Goal: Transaction & Acquisition: Purchase product/service

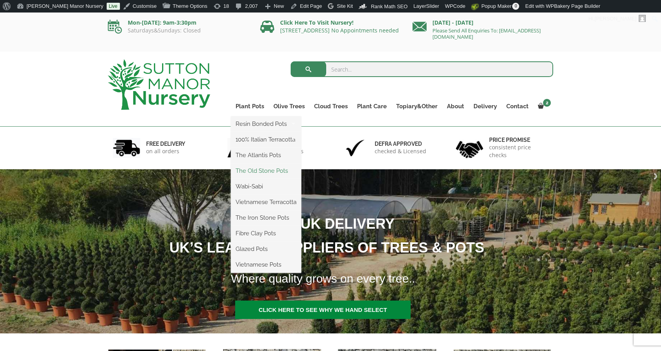
click at [258, 168] on link "The Old Stone Pots" at bounding box center [266, 171] width 70 height 12
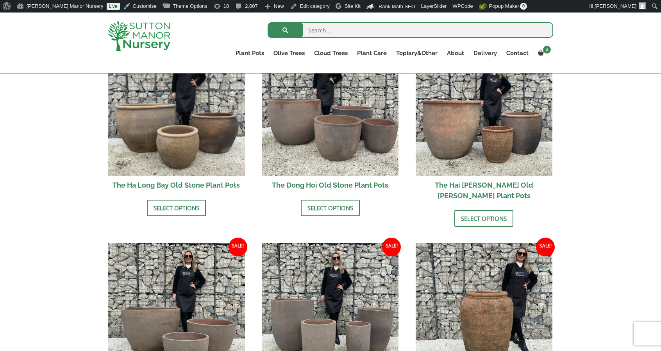
scroll to position [309, 0]
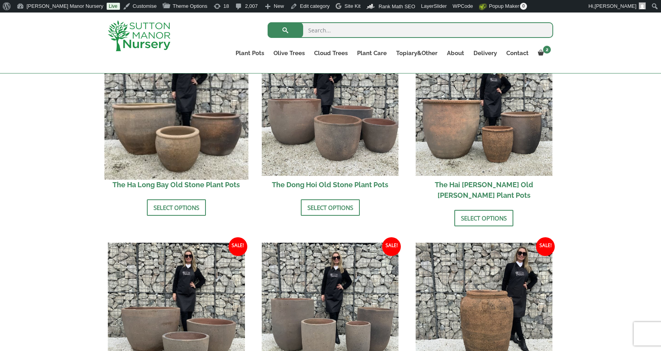
click at [227, 135] on img at bounding box center [176, 108] width 144 height 144
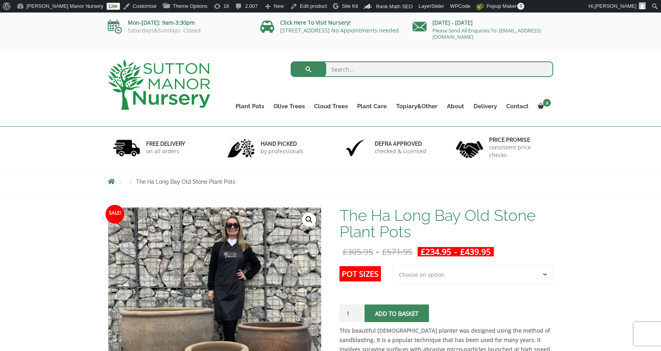
click at [422, 270] on select "Choose an option 3rd to Largest Pot In The Picture 2nd to Largest Pot In The Pi…" at bounding box center [472, 274] width 160 height 20
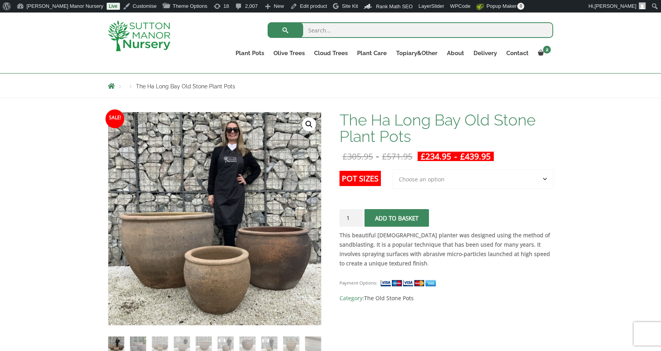
scroll to position [89, 0]
